Goal: Information Seeking & Learning: Learn about a topic

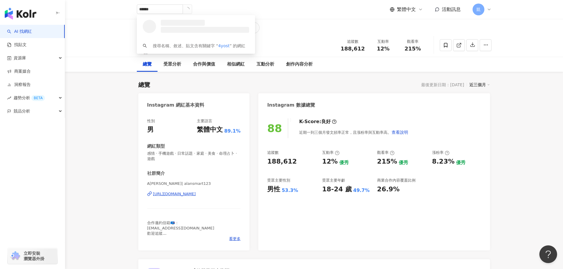
type input "*******"
click at [195, 26] on div "tiktok-icon 513,073 追蹤者" at bounding box center [204, 29] width 90 height 6
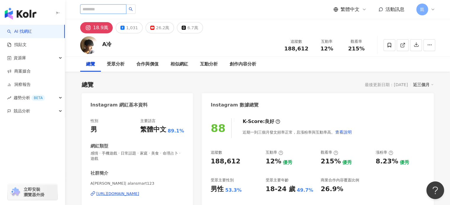
click at [124, 12] on input "search" at bounding box center [103, 8] width 46 height 9
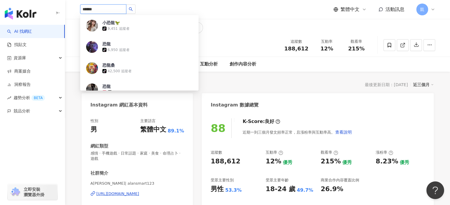
type input "****"
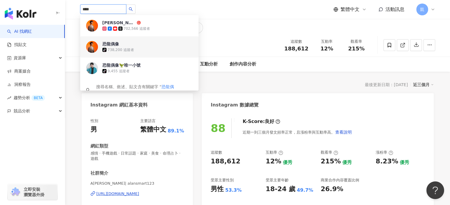
click at [127, 46] on span "恐龍偶像" at bounding box center [121, 44] width 38 height 6
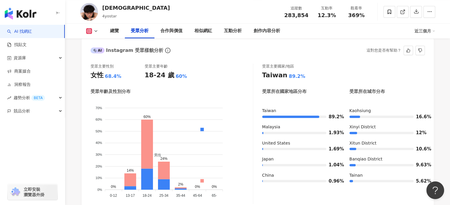
scroll to position [562, 0]
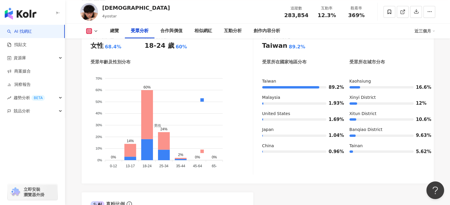
click at [118, 83] on foreignobject "男性 女性" at bounding box center [171, 120] width 162 height 101
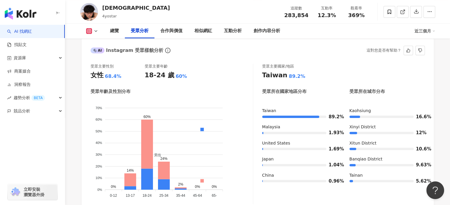
click at [194, 89] on div "受眾年齡及性別分布 男性 女性 70% 70% 60% 60% 50% 50% 40% 40% 30% 30% 20% 20% 10% 10% 0% 0% 0…" at bounding box center [171, 147] width 162 height 116
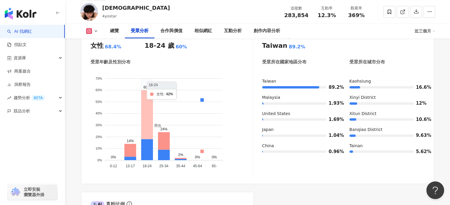
click at [150, 96] on icon at bounding box center [147, 114] width 12 height 49
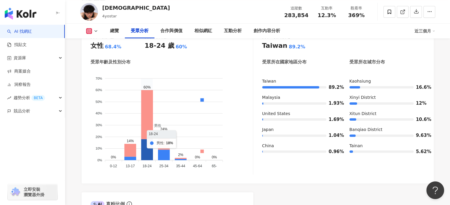
click at [150, 140] on icon at bounding box center [147, 150] width 12 height 21
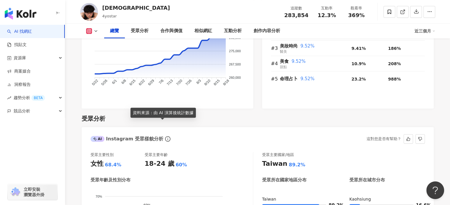
scroll to position [473, 0]
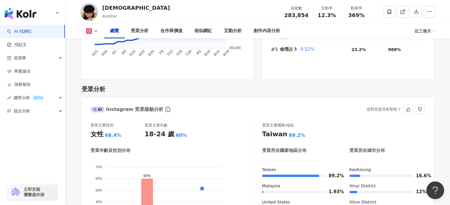
click at [225, 123] on div "受眾主要性別 女性 68.4% 受眾主要年齡 18-24 歲 60%" at bounding box center [171, 131] width 162 height 16
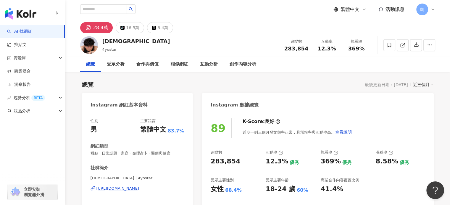
scroll to position [177, 0]
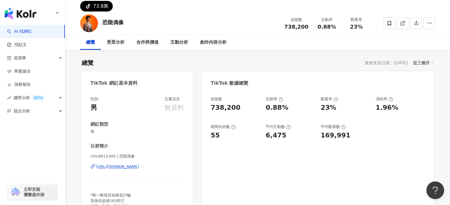
scroll to position [59, 0]
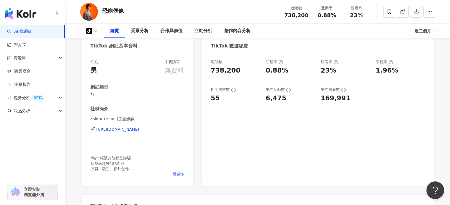
click at [134, 132] on div "https://www.tiktok.com/share/user/6754083895957799938" at bounding box center [117, 129] width 43 height 5
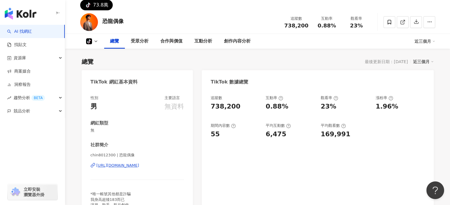
scroll to position [0, 0]
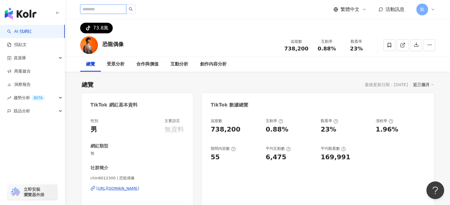
click at [107, 9] on input "search" at bounding box center [103, 8] width 46 height 9
drag, startPoint x: 98, startPoint y: 44, endPoint x: 133, endPoint y: 48, distance: 34.5
click at [133, 48] on div "恐龍偶像 追蹤數 738,200 互動率 0.88% 觀看率 23%" at bounding box center [257, 44] width 378 height 23
copy div "恐龍偶像"
click at [90, 7] on input "search" at bounding box center [103, 8] width 46 height 9
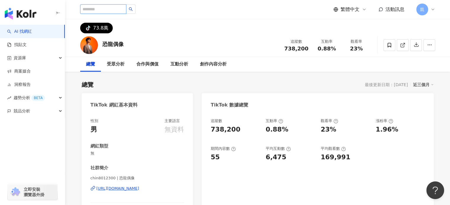
paste input "****"
type input "****"
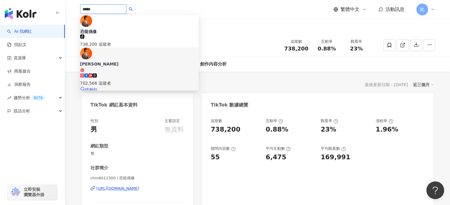
click at [136, 61] on span "[PERSON_NAME]" at bounding box center [139, 67] width 118 height 12
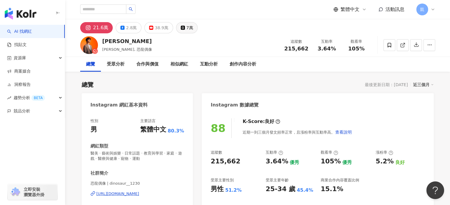
click at [181, 29] on icon at bounding box center [183, 28] width 4 height 4
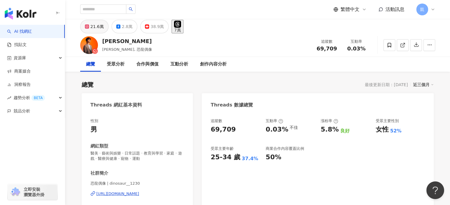
click at [91, 27] on div "21.6萬" at bounding box center [96, 26] width 13 height 8
click at [98, 11] on input "search" at bounding box center [103, 8] width 46 height 9
click at [99, 9] on input "search" at bounding box center [103, 8] width 46 height 9
click at [91, 9] on input "search" at bounding box center [103, 8] width 46 height 9
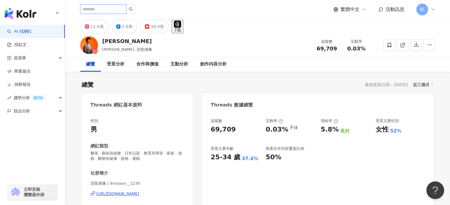
click at [91, 9] on input "search" at bounding box center [103, 8] width 46 height 9
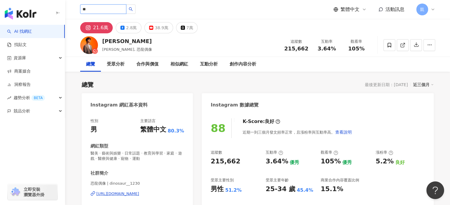
click at [91, 9] on input "**" at bounding box center [103, 8] width 46 height 9
type input "****"
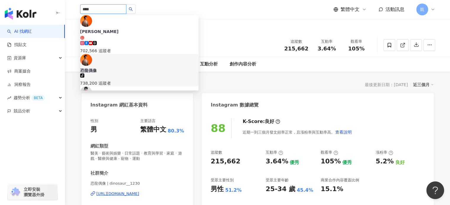
click at [106, 68] on div "恐龍偶像" at bounding box center [139, 71] width 118 height 6
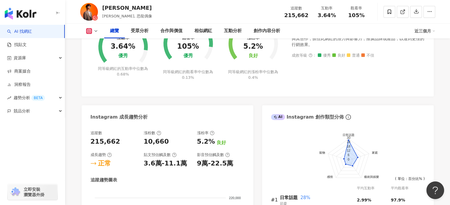
scroll to position [207, 0]
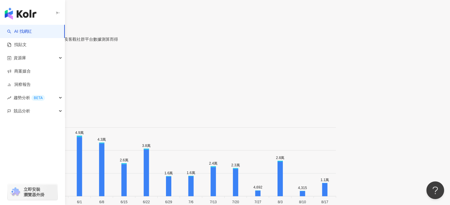
scroll to position [591, 0]
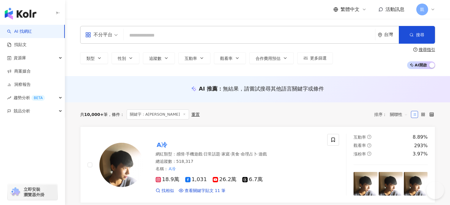
type input "**"
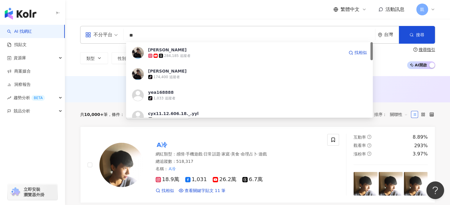
click at [180, 57] on div "284,185 追蹤者" at bounding box center [177, 56] width 26 height 5
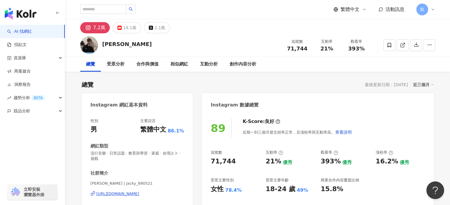
click at [139, 195] on div "[URL][DOMAIN_NAME]" at bounding box center [117, 194] width 43 height 5
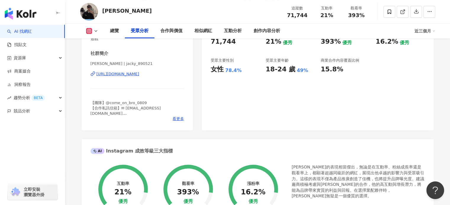
scroll to position [532, 0]
